Goal: Task Accomplishment & Management: Use online tool/utility

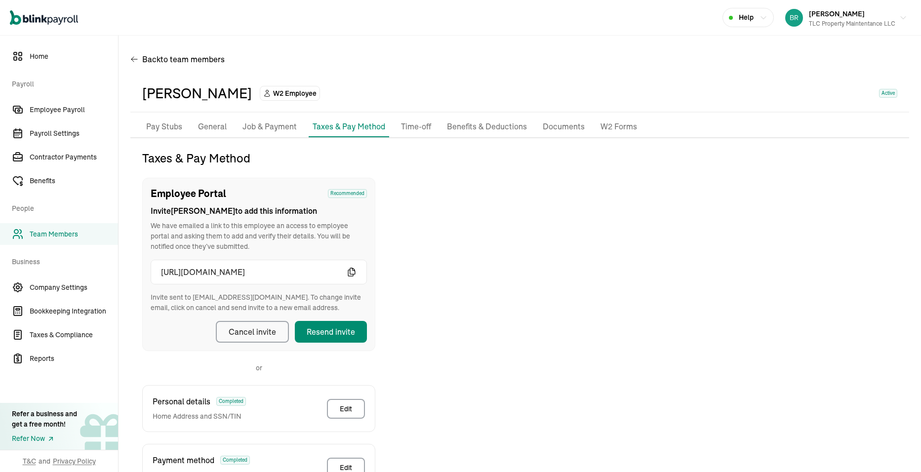
scroll to position [117, 0]
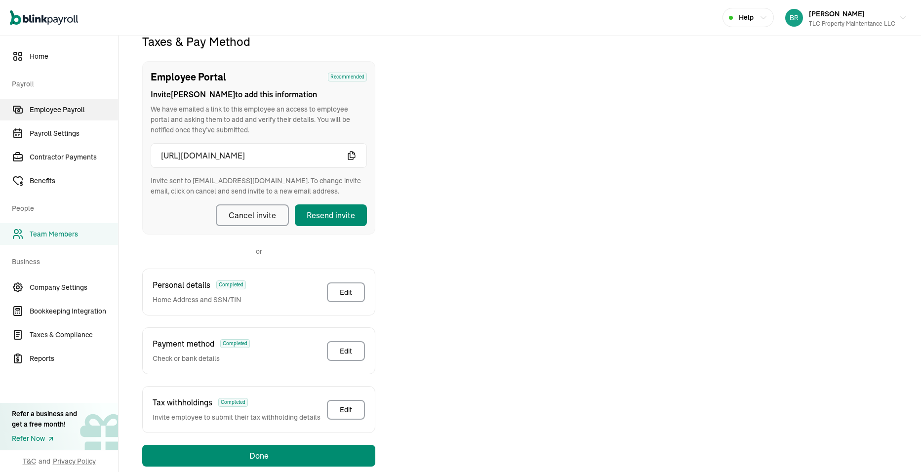
click at [38, 116] on link "Employee Payroll" at bounding box center [59, 110] width 118 height 22
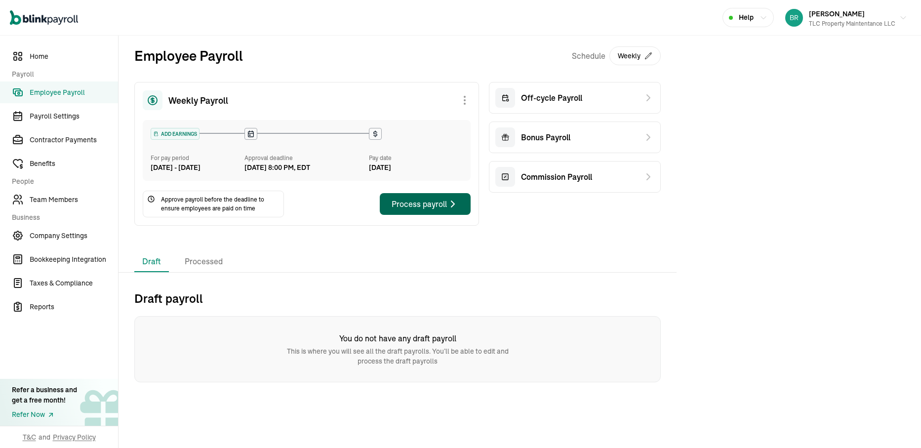
click at [416, 215] on button "Process payroll" at bounding box center [425, 204] width 91 height 22
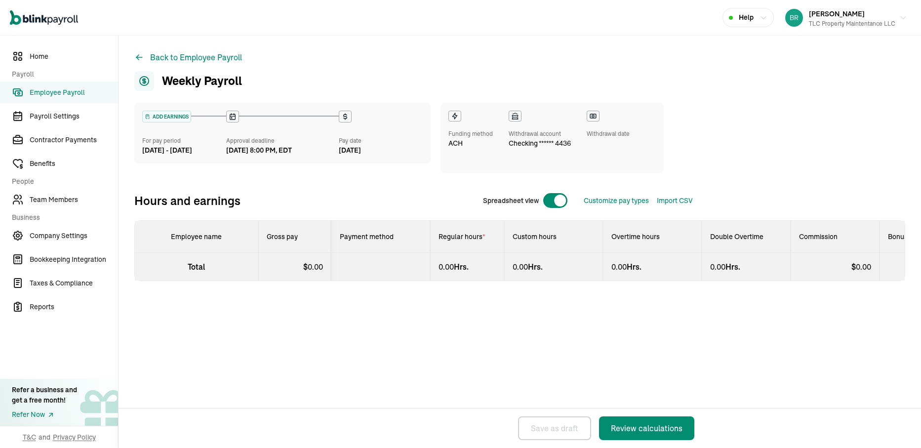
select select "direct_deposit"
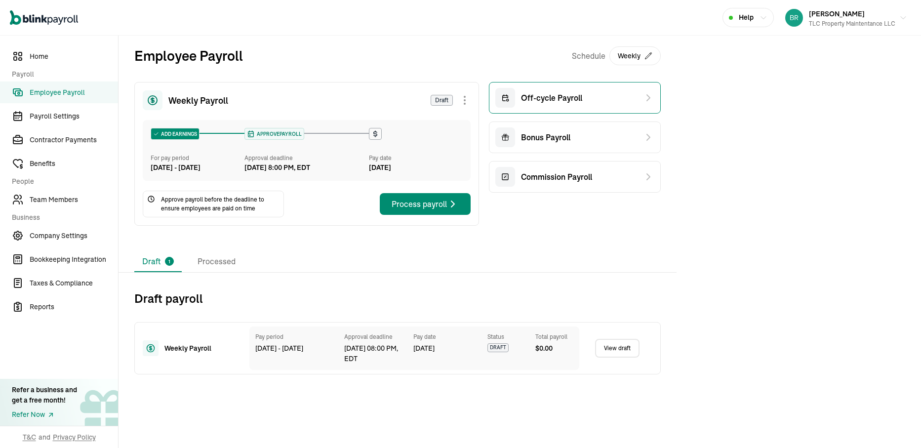
click at [541, 98] on span "Off-cycle Payroll" at bounding box center [551, 98] width 61 height 12
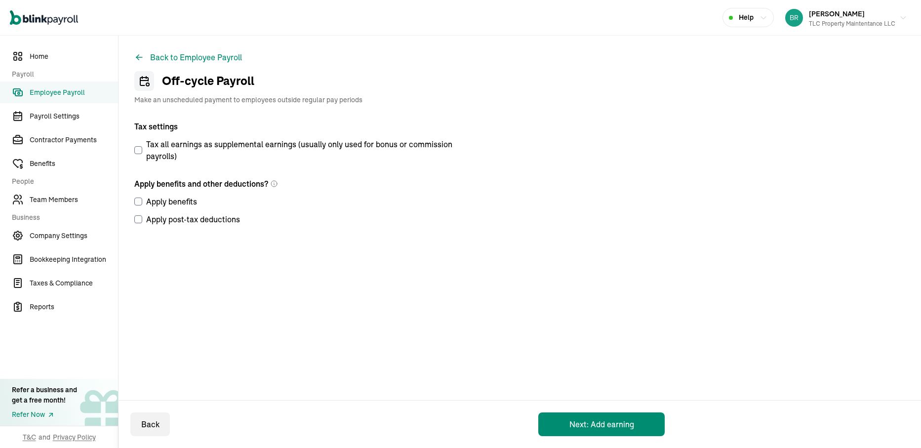
click at [139, 200] on input "Apply benefits" at bounding box center [138, 202] width 8 height 8
checkbox input "true"
click at [139, 214] on label "Apply post-tax deductions" at bounding box center [297, 219] width 326 height 12
click at [139, 215] on input "Apply post-tax deductions" at bounding box center [138, 219] width 8 height 8
checkbox input "true"
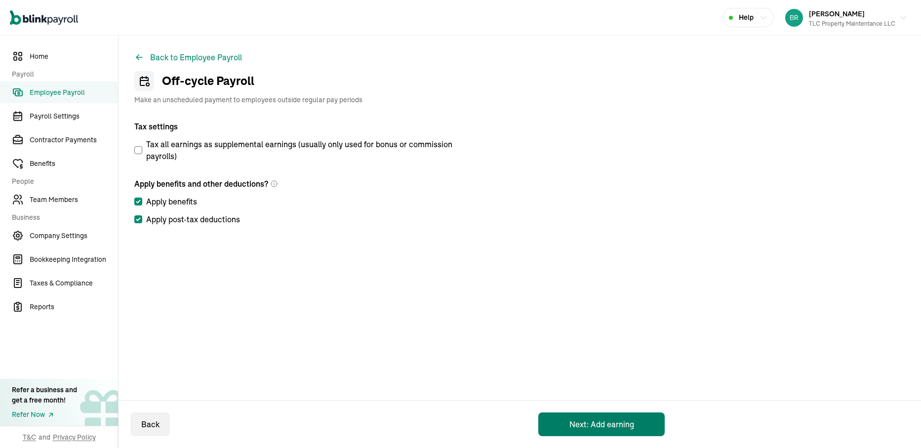
click at [603, 425] on button "Next: Add earning" at bounding box center [602, 425] width 126 height 24
select select "direct_deposit"
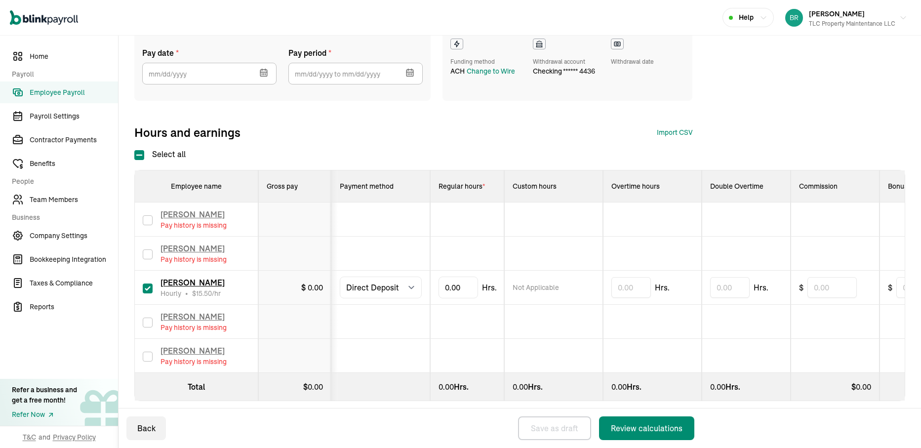
scroll to position [102, 0]
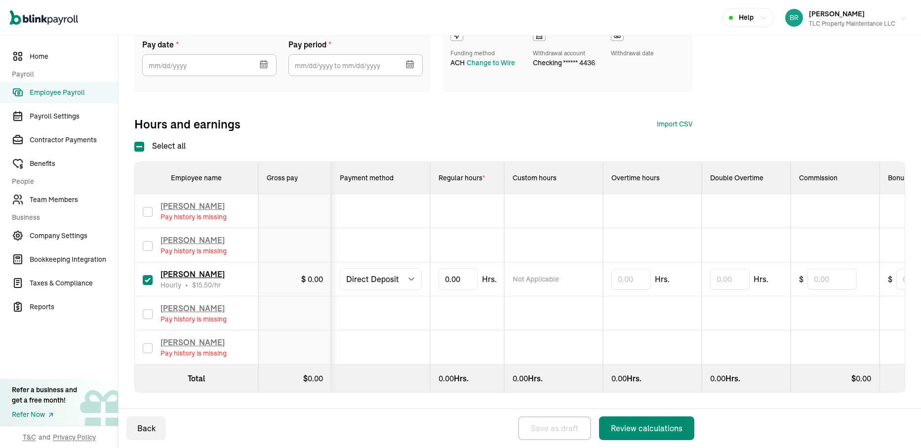
click at [901, 17] on icon "button" at bounding box center [903, 18] width 5 height 2
